Goal: Transaction & Acquisition: Subscribe to service/newsletter

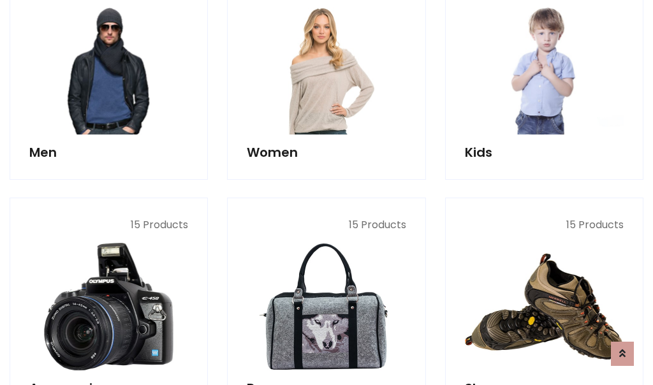
scroll to position [925, 0]
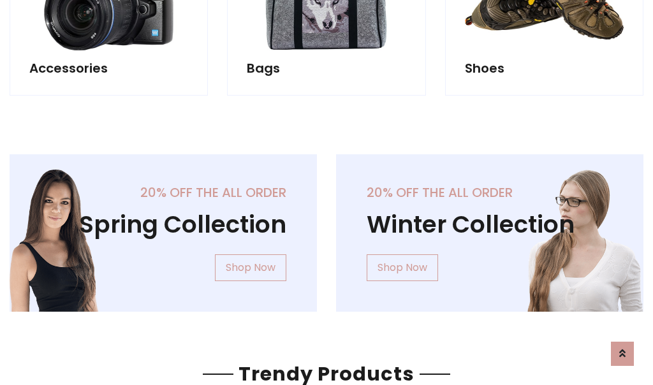
click at [326, 228] on div "20% off the all order Winter Collection Shop Now" at bounding box center [489, 243] width 326 height 178
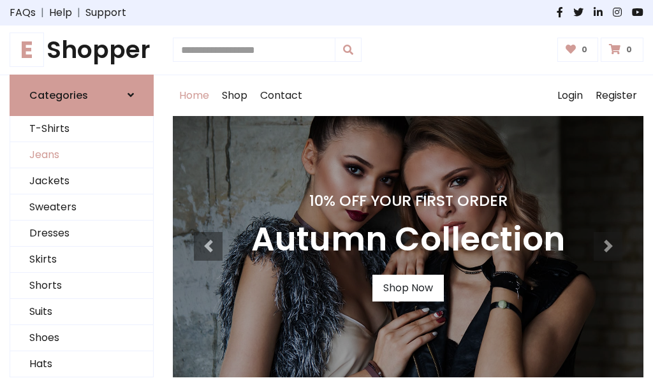
click at [82, 155] on link "Jeans" at bounding box center [81, 155] width 143 height 26
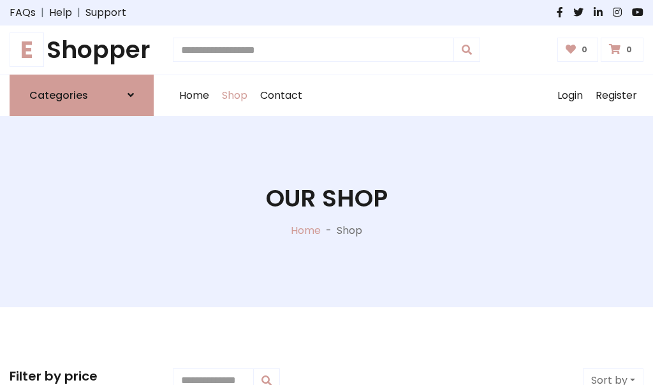
scroll to position [402, 0]
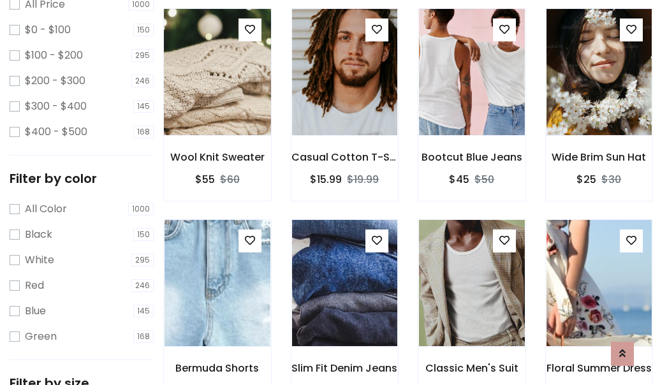
click at [217, 99] on img at bounding box center [217, 72] width 127 height 306
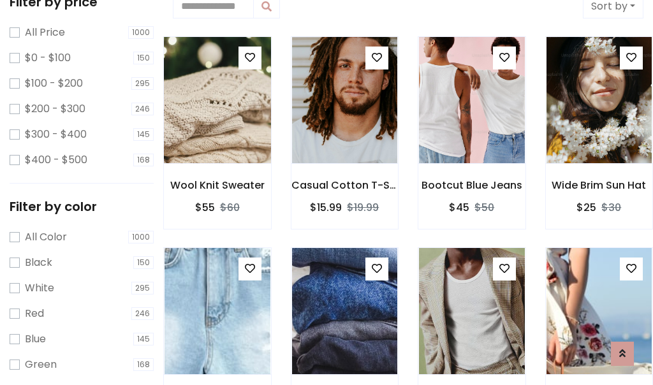
scroll to position [28, 0]
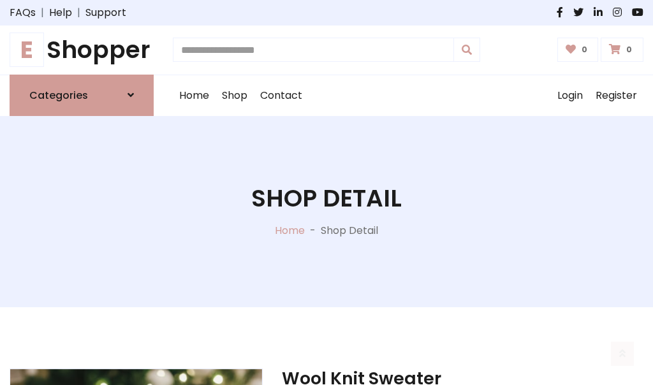
scroll to position [137, 0]
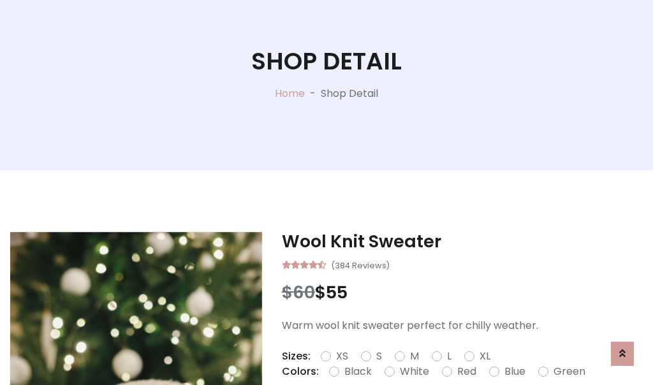
click at [465, 372] on label "Red" at bounding box center [466, 371] width 19 height 15
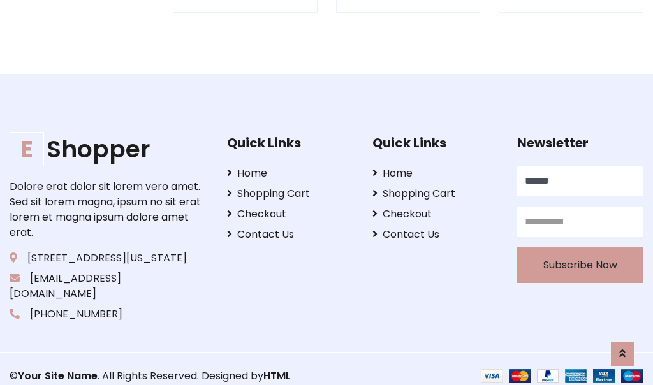
scroll to position [1253, 0]
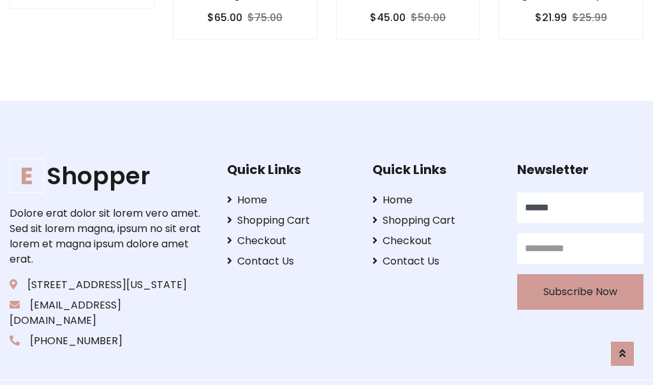
type input "******"
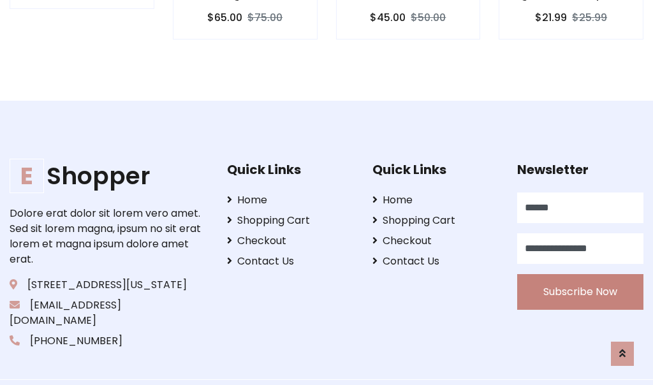
type input "**********"
click at [580, 276] on button "Subscribe Now" at bounding box center [580, 292] width 126 height 36
